Goal: Task Accomplishment & Management: Complete application form

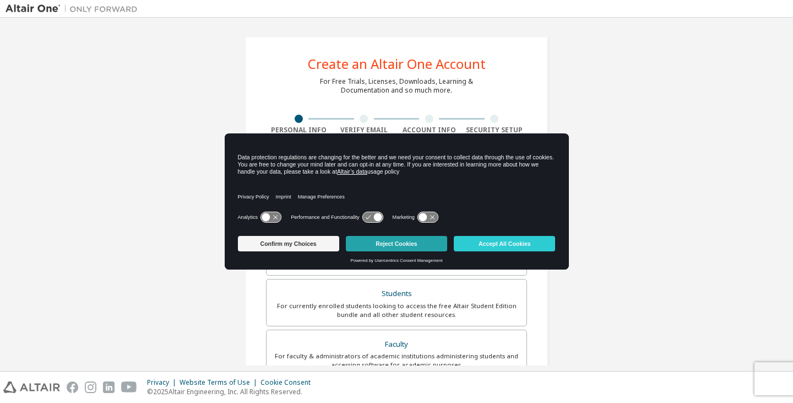
click at [376, 243] on button "Reject Cookies" at bounding box center [396, 243] width 101 height 15
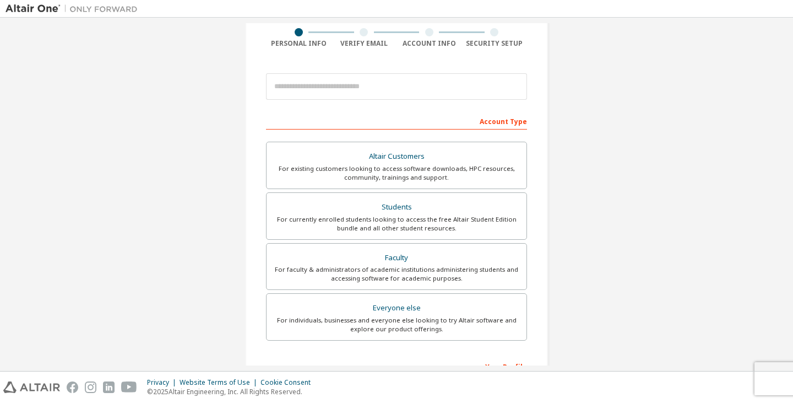
scroll to position [87, 0]
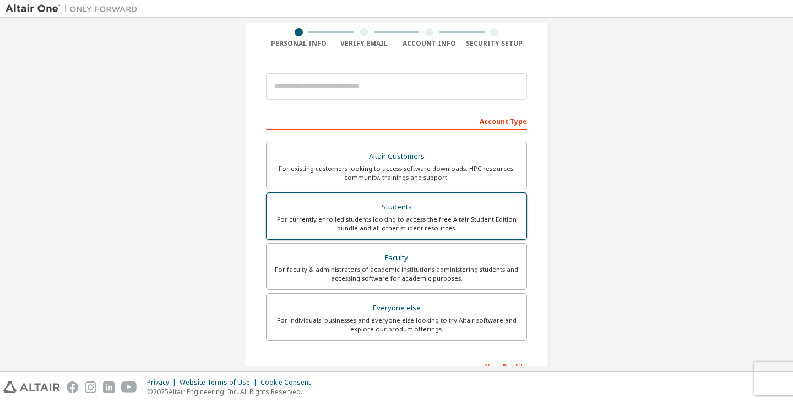
click at [297, 226] on div "For currently enrolled students looking to access the free Altair Student Editi…" at bounding box center [396, 224] width 247 height 18
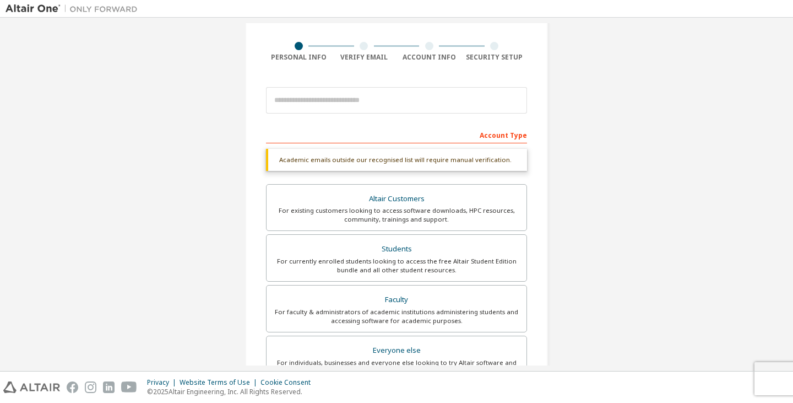
scroll to position [72, 0]
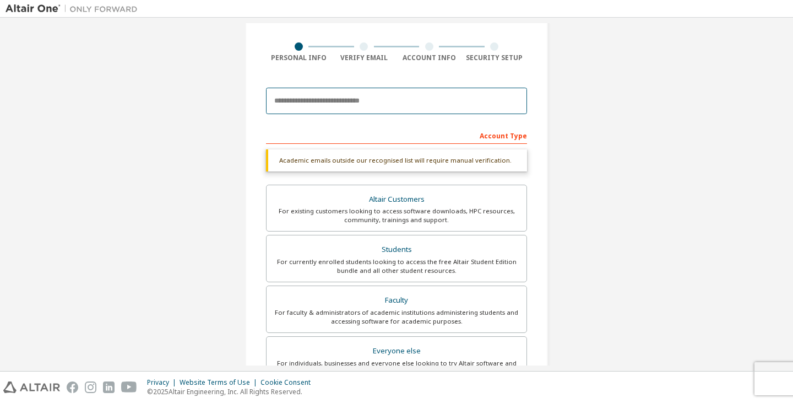
click at [298, 109] on input "email" at bounding box center [396, 101] width 261 height 26
type input "*"
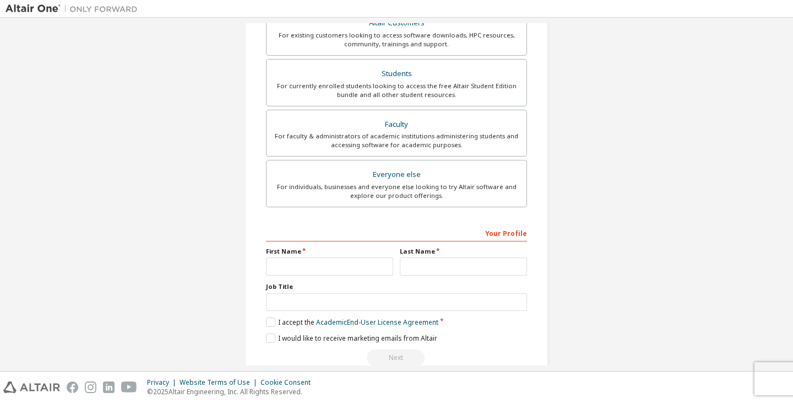
scroll to position [241, 0]
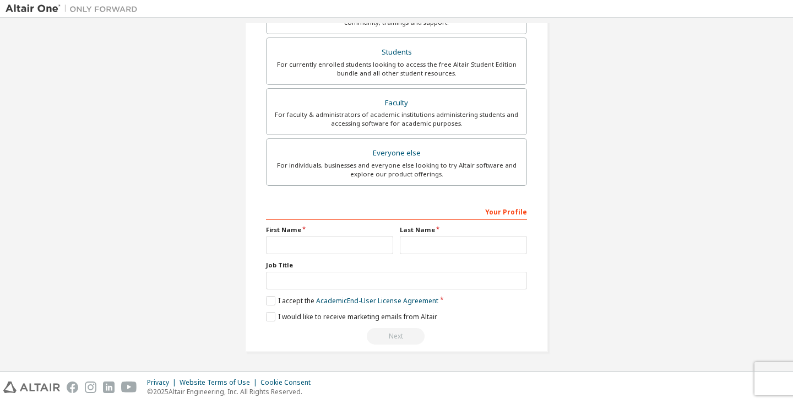
type input "**********"
click at [307, 245] on input "text" at bounding box center [329, 245] width 127 height 18
type input "****"
type input "********"
click at [271, 300] on label "I accept the Academic End-User License Agreement" at bounding box center [352, 300] width 172 height 9
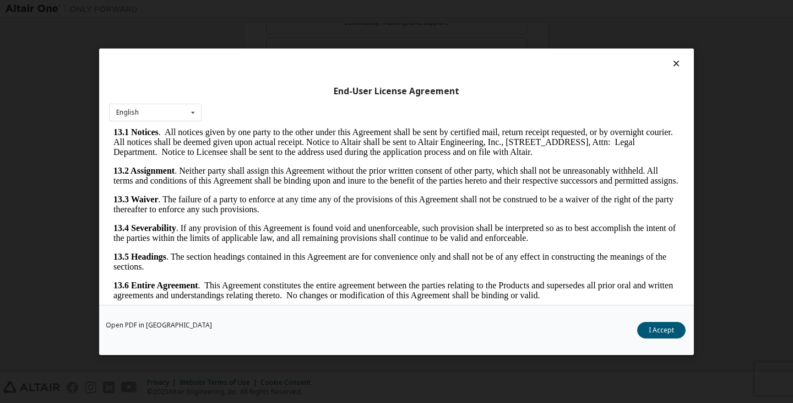
scroll to position [1849, 0]
click at [661, 328] on button "I Accept" at bounding box center [661, 329] width 48 height 17
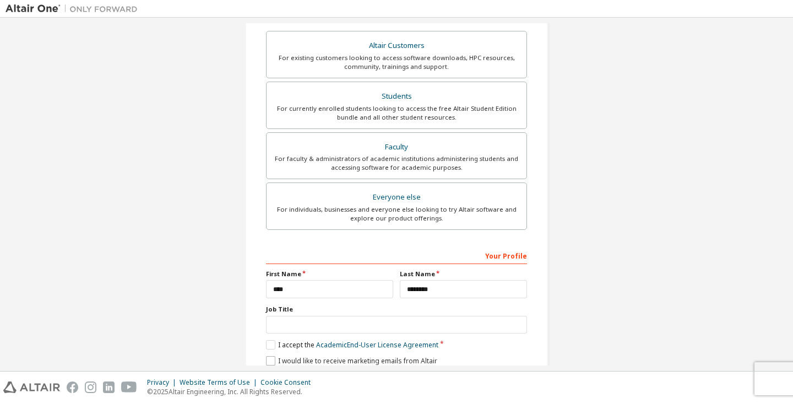
scroll to position [241, 0]
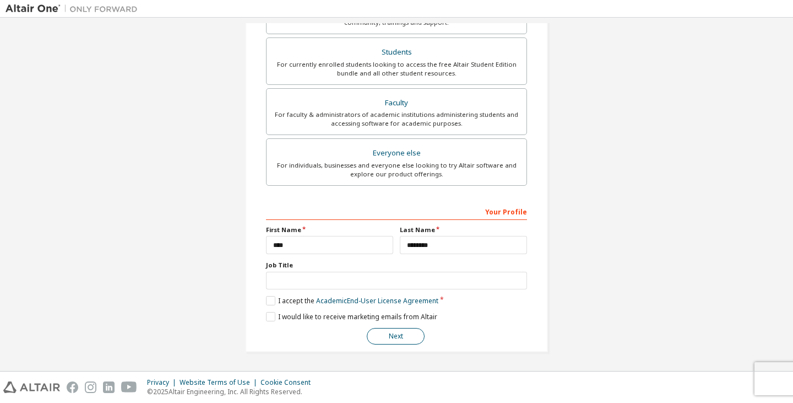
click at [374, 334] on button "Next" at bounding box center [396, 336] width 58 height 17
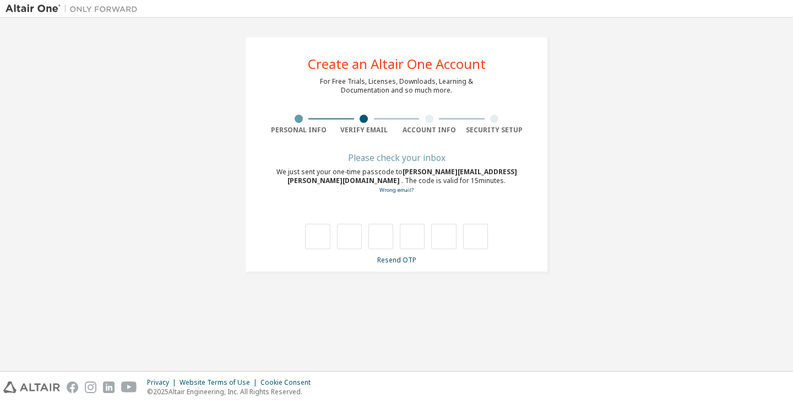
scroll to position [0, 0]
click at [498, 271] on div "**********" at bounding box center [396, 154] width 303 height 236
click at [314, 249] on div "Please check your inbox We just sent your one-time passcode to [PERSON_NAME][EM…" at bounding box center [396, 209] width 261 height 110
drag, startPoint x: 311, startPoint y: 233, endPoint x: 301, endPoint y: 236, distance: 10.5
click at [311, 233] on input "text" at bounding box center [317, 236] width 25 height 25
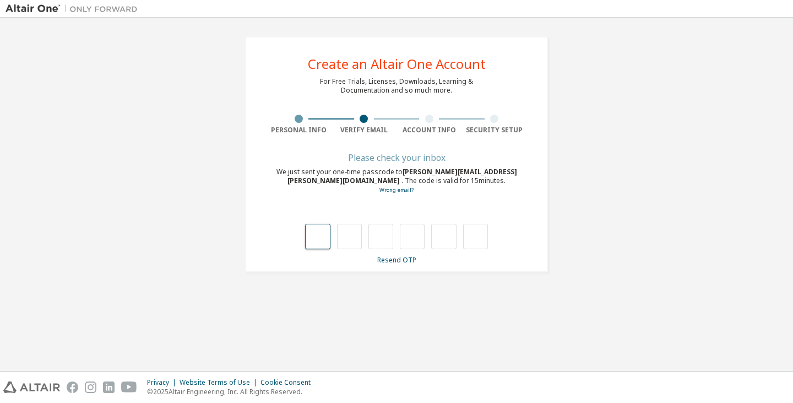
type input "*"
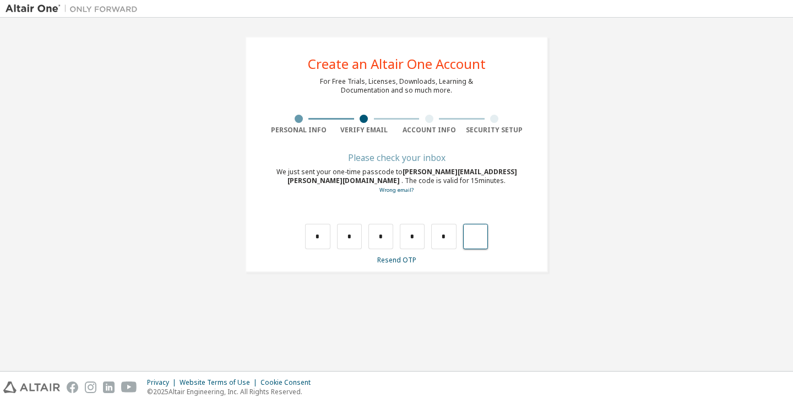
type input "*"
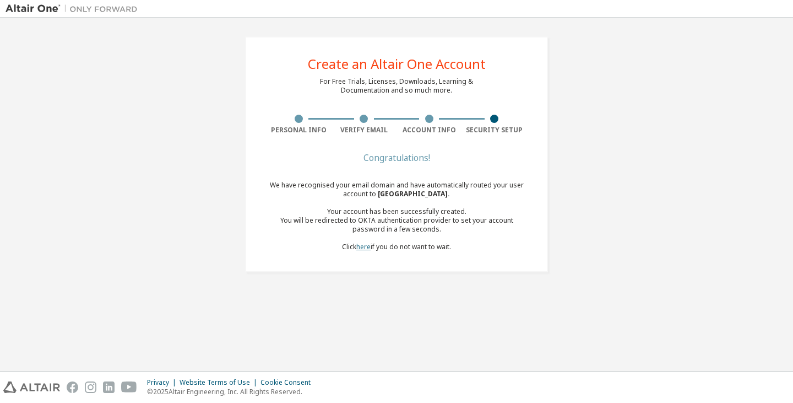
click at [366, 247] on link "here" at bounding box center [363, 246] width 14 height 9
